Goal: Information Seeking & Learning: Understand process/instructions

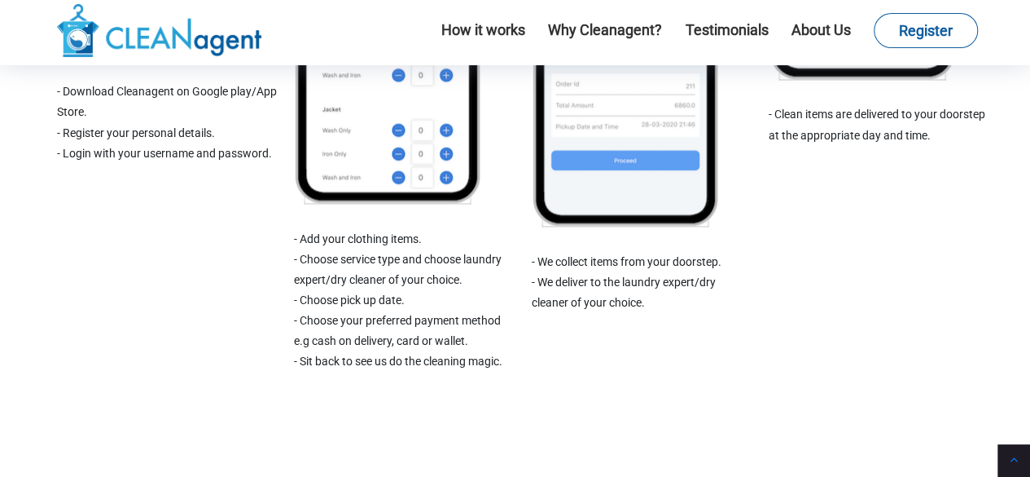
scroll to position [1414, 0]
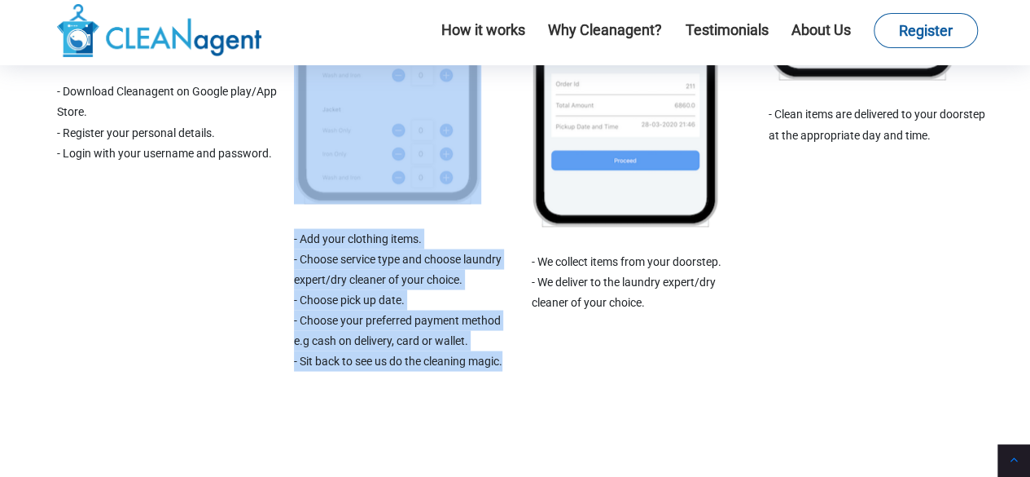
drag, startPoint x: 513, startPoint y: 367, endPoint x: 292, endPoint y: 235, distance: 257.2
click at [292, 235] on div "1 Create an Account - Download Cleanagent on Google play/App Store. - Register …" at bounding box center [523, 9] width 933 height 771
click at [401, 243] on li "- Add your clothing items." at bounding box center [404, 238] width 221 height 20
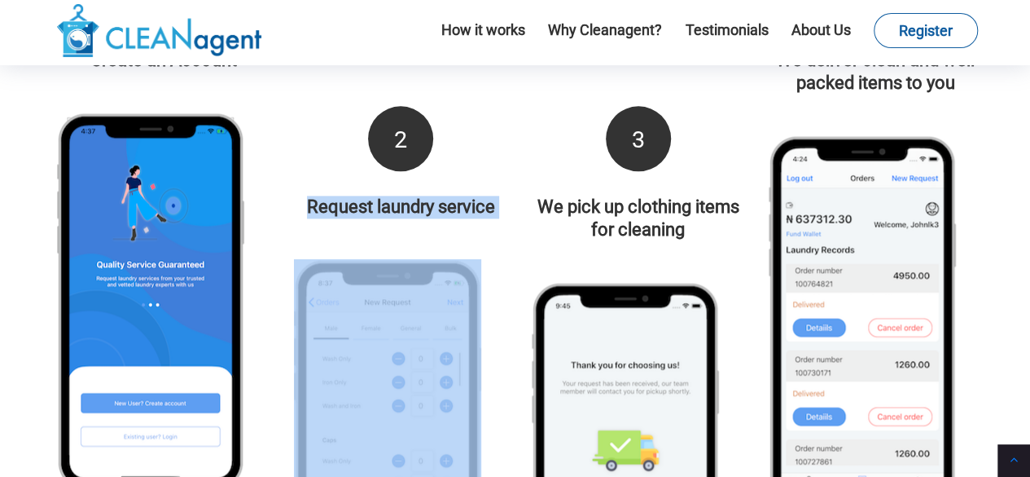
scroll to position [1007, 0]
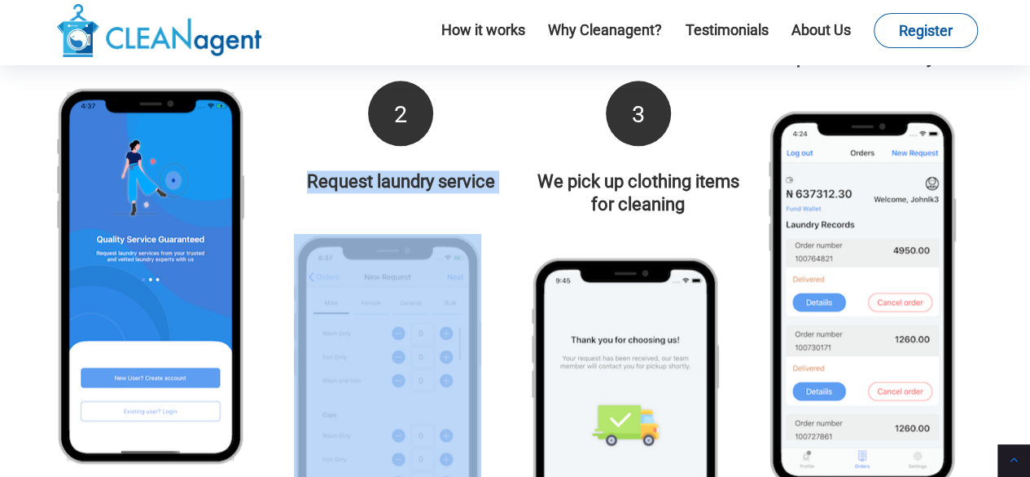
click at [340, 217] on div "2 Request laundry service - Add your clothing items. - Choose service type and …" at bounding box center [404, 429] width 221 height 697
click at [337, 266] on img at bounding box center [387, 422] width 187 height 377
click at [539, 297] on img at bounding box center [625, 445] width 187 height 377
click at [576, 288] on img at bounding box center [625, 445] width 187 height 377
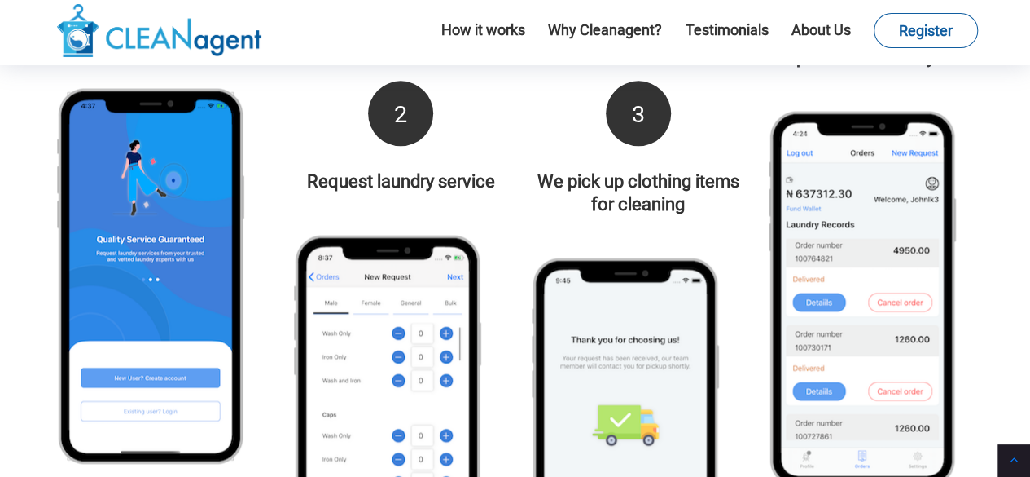
click at [539, 174] on h4 "We pick up clothing items for cleaning" at bounding box center [638, 193] width 213 height 46
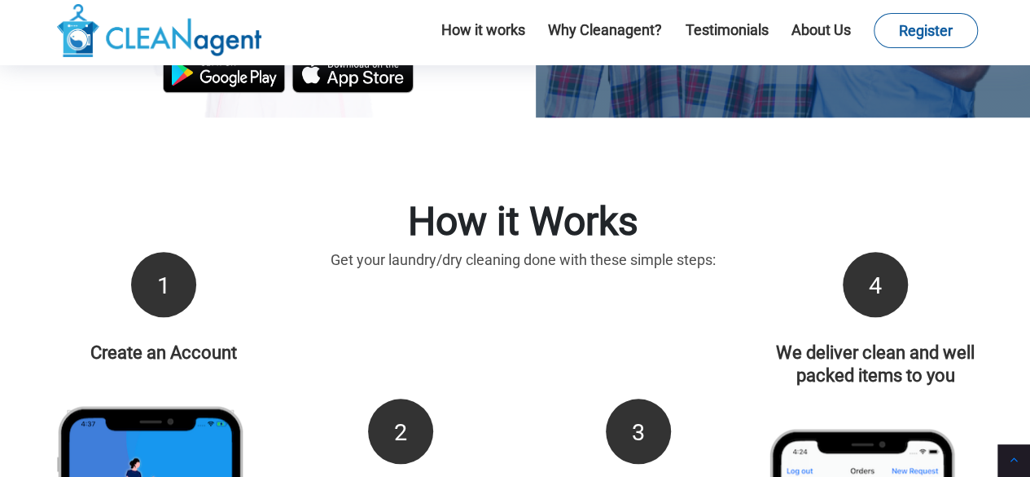
scroll to position [681, 0]
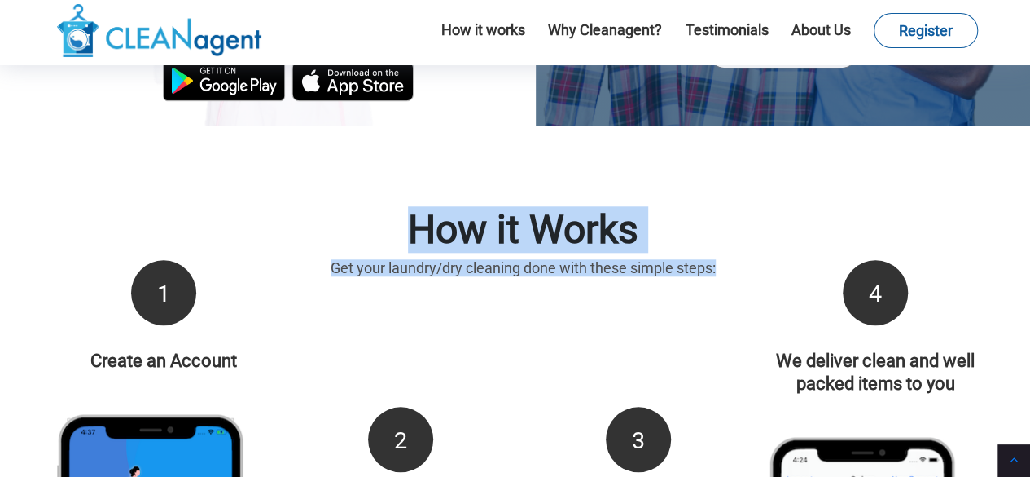
drag, startPoint x: 414, startPoint y: 229, endPoint x: 726, endPoint y: 259, distance: 313.4
click at [726, 259] on div "How it Works Get your laundry/dry cleaning done with these simple steps:" at bounding box center [523, 241] width 933 height 69
click at [381, 224] on h1 "How it Works" at bounding box center [523, 230] width 933 height 46
